Goal: Transaction & Acquisition: Download file/media

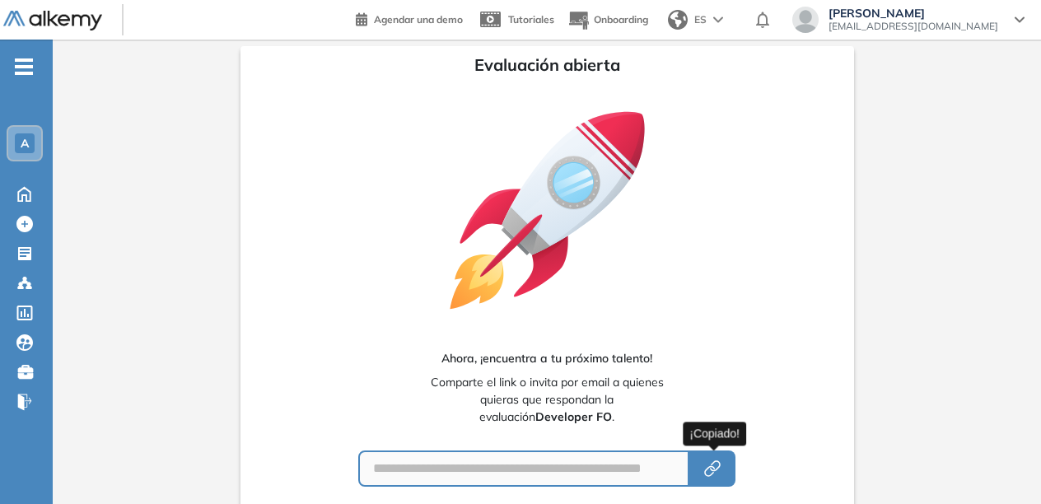
click at [19, 59] on span "-" at bounding box center [24, 64] width 18 height 13
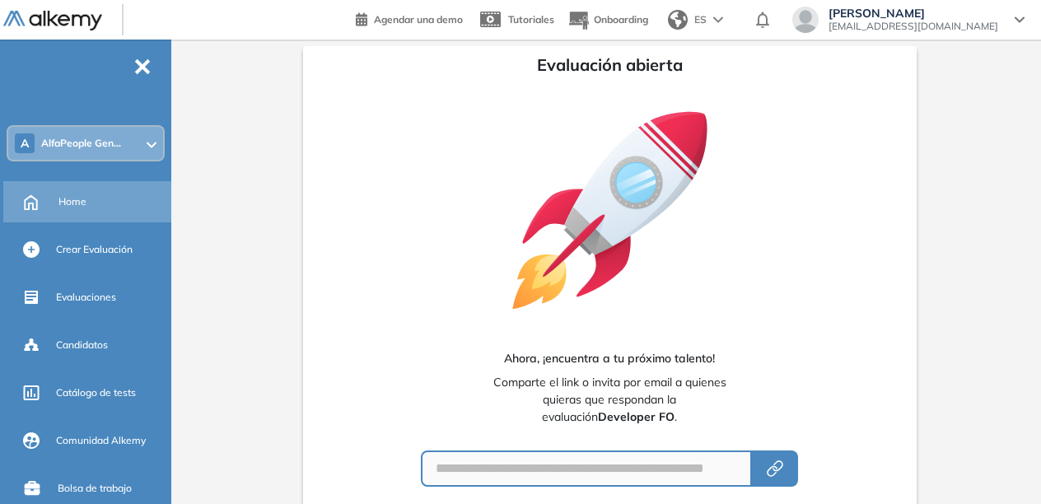
click at [61, 206] on span "Home" at bounding box center [72, 201] width 28 height 15
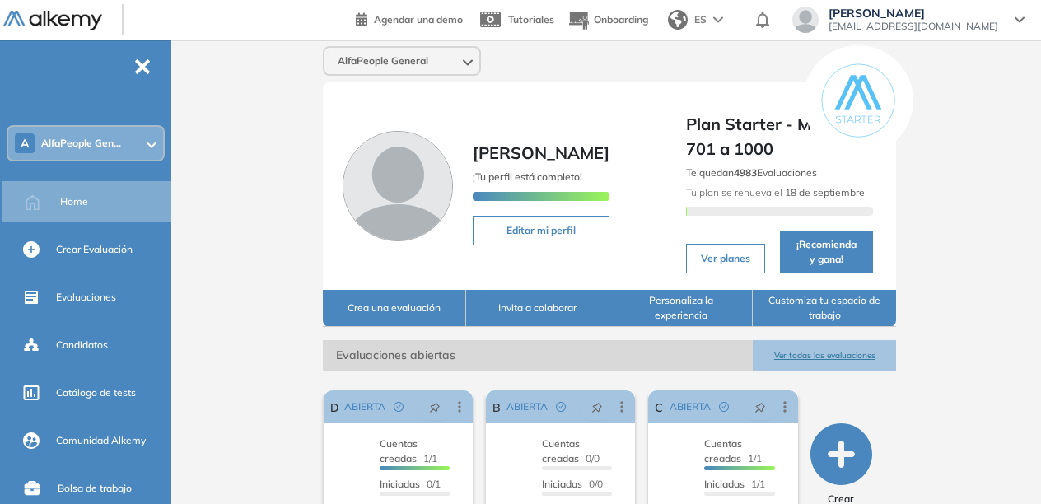
click at [812, 356] on button "Ver todas las evaluaciones" at bounding box center [823, 355] width 143 height 30
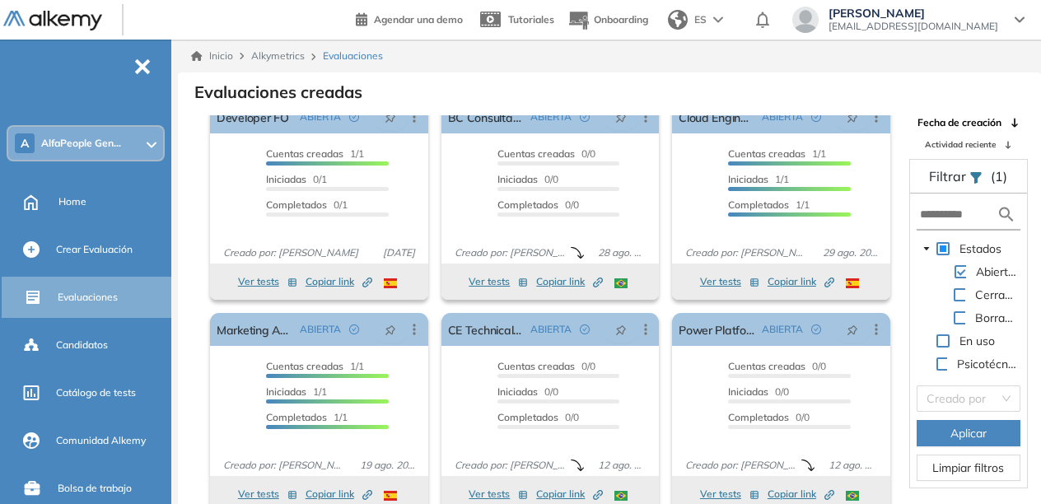
scroll to position [40, 0]
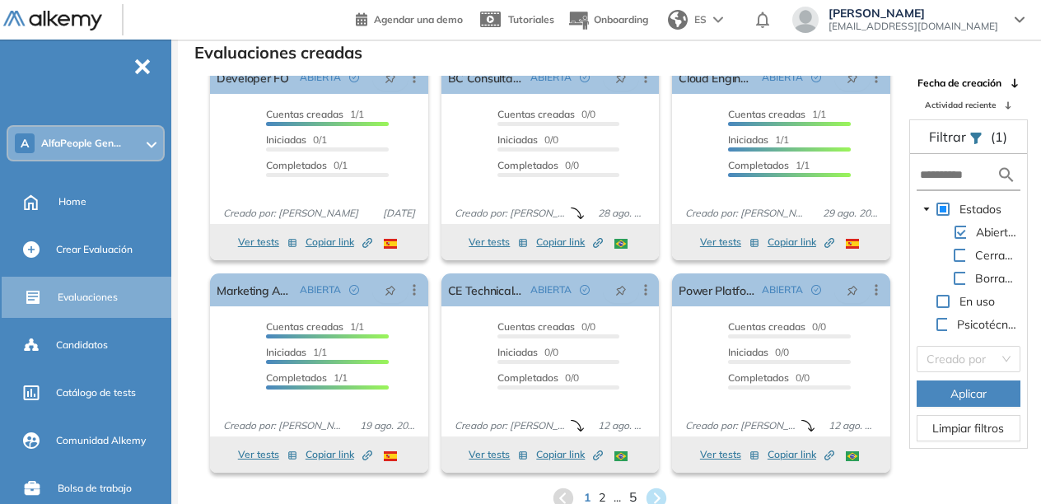
click at [632, 494] on span "5" at bounding box center [631, 497] width 7 height 19
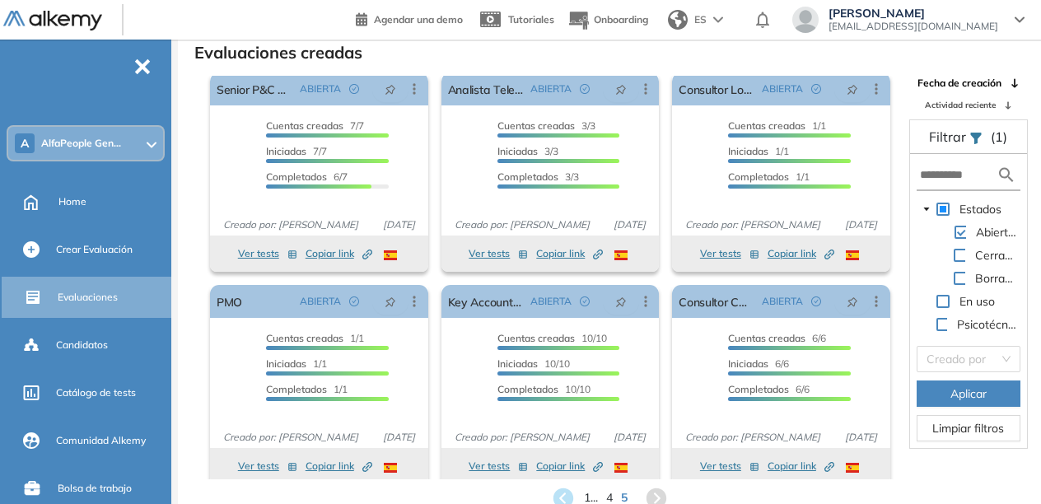
scroll to position [21, 0]
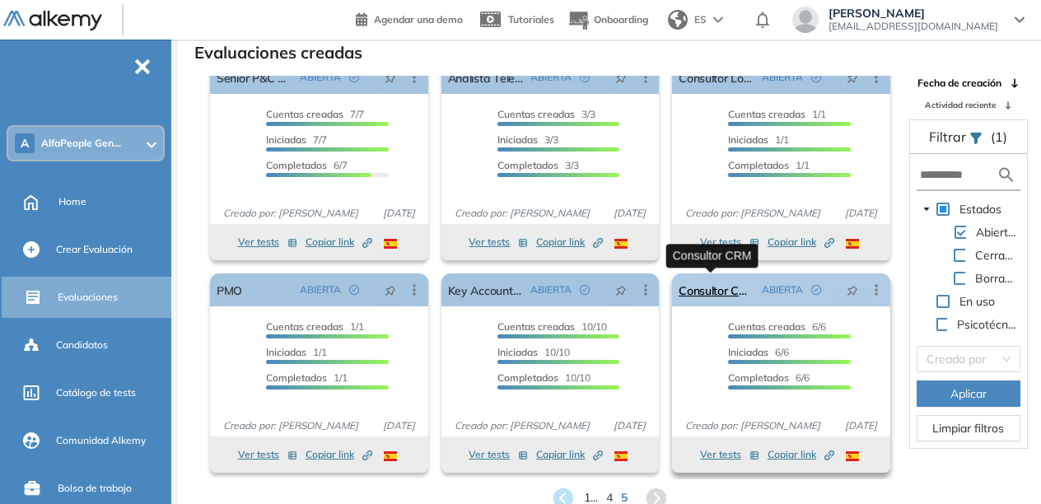
click at [710, 288] on link "Consultor CRM" at bounding box center [716, 289] width 77 height 33
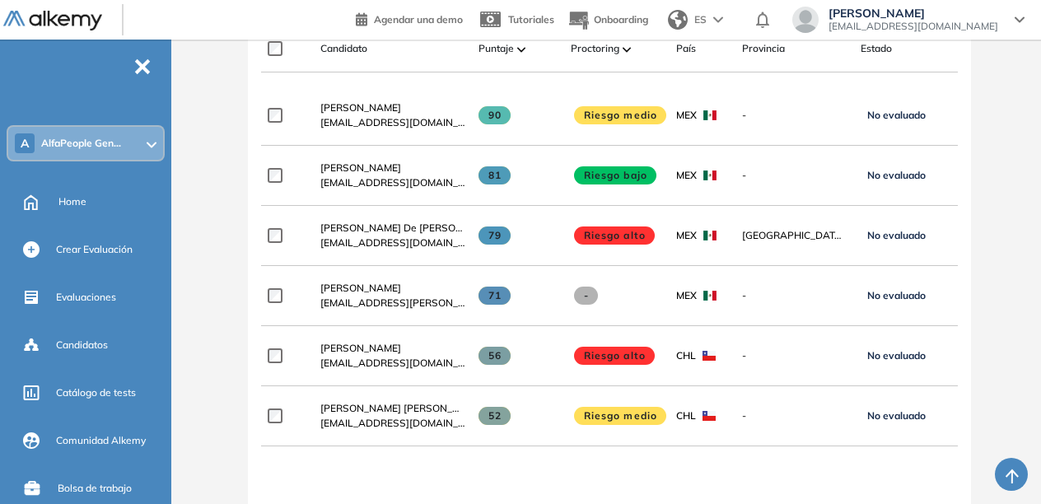
scroll to position [547, 0]
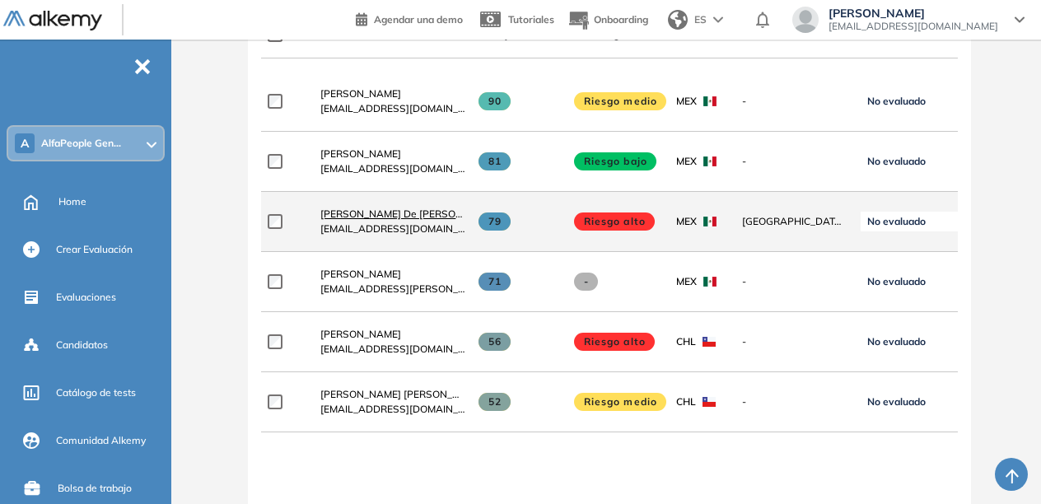
click at [337, 213] on span "[PERSON_NAME] De [PERSON_NAME]" at bounding box center [409, 213] width 179 height 12
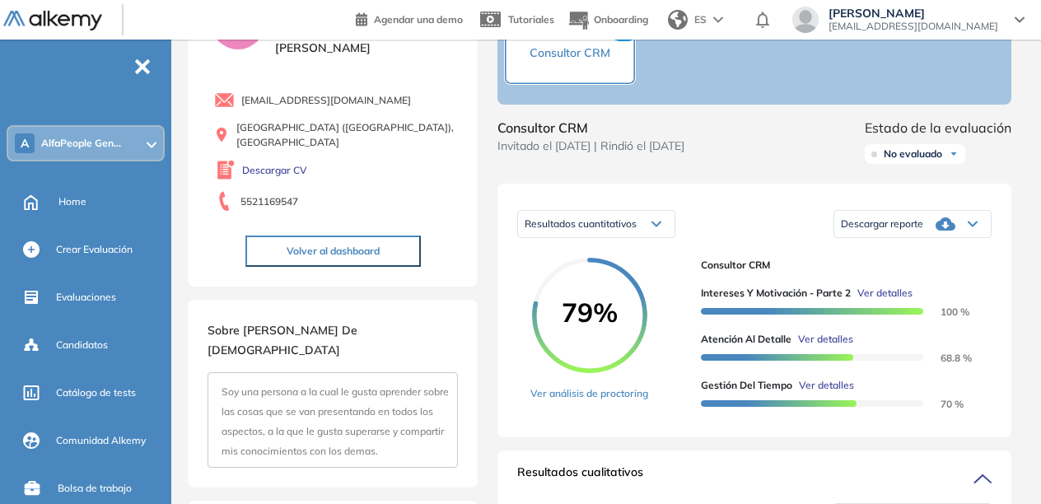
scroll to position [117, 0]
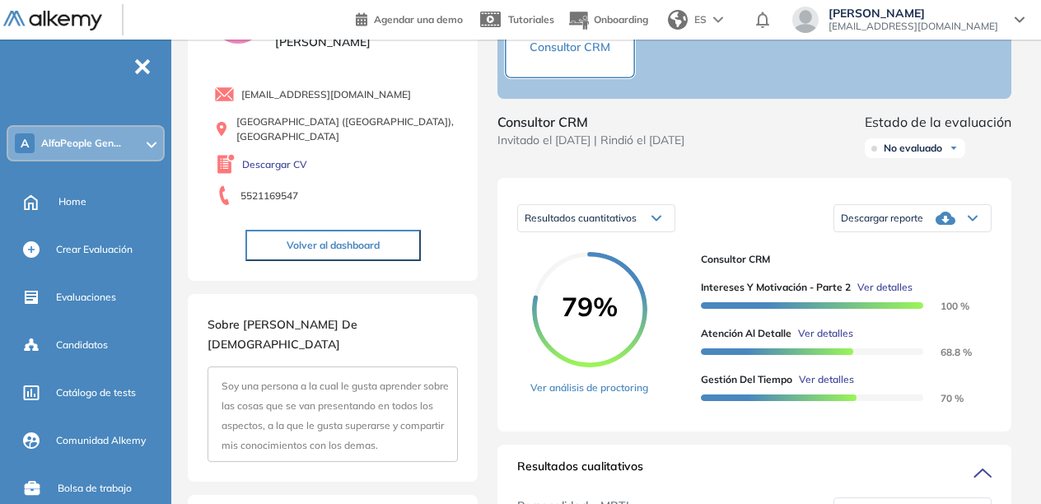
click at [886, 225] on span "Descargar reporte" at bounding box center [882, 218] width 82 height 13
click at [889, 247] on li "Descargar informe completo" at bounding box center [902, 239] width 122 height 16
